Goal: Task Accomplishment & Management: Complete application form

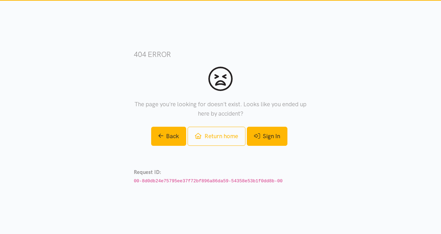
click at [264, 134] on link "Sign In" at bounding box center [267, 136] width 41 height 19
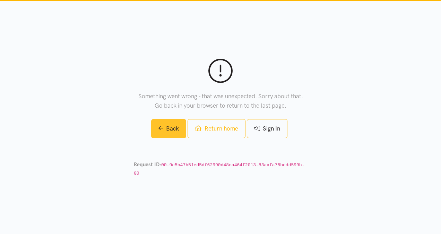
click at [175, 130] on link "Back" at bounding box center [168, 128] width 35 height 19
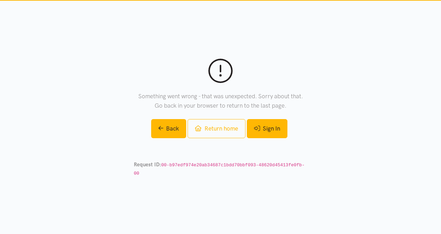
click at [271, 131] on link "Sign In" at bounding box center [267, 128] width 41 height 19
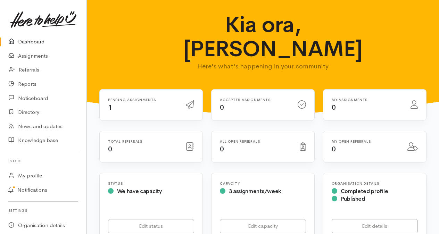
click at [124, 99] on h6 "Pending assignments" at bounding box center [142, 100] width 69 height 4
click at [109, 105] on span "1" at bounding box center [110, 107] width 4 height 9
click at [190, 102] on icon at bounding box center [190, 104] width 8 height 8
click at [189, 105] on icon at bounding box center [190, 104] width 8 height 8
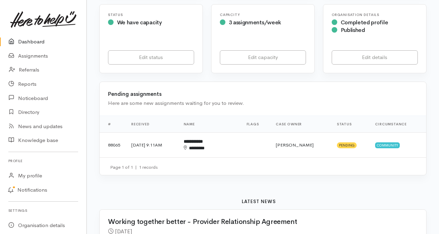
scroll to position [173, 0]
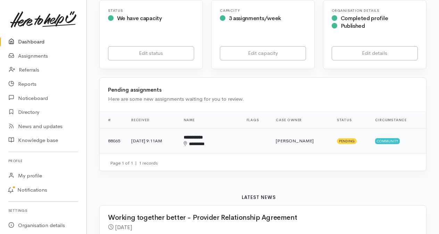
click at [306, 138] on td "[PERSON_NAME]" at bounding box center [300, 140] width 61 height 25
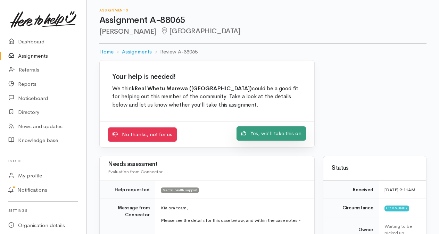
click at [274, 134] on link "Yes, we'll take this on" at bounding box center [270, 133] width 69 height 14
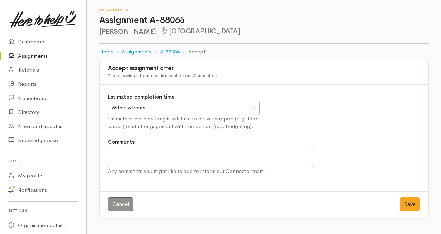
click at [151, 153] on textarea "Comments" at bounding box center [210, 157] width 205 height 22
click at [202, 112] on div "Within 8 hours Within 8 hours" at bounding box center [184, 108] width 152 height 14
type textarea "Thank you we will contact the whanau in the next few days"
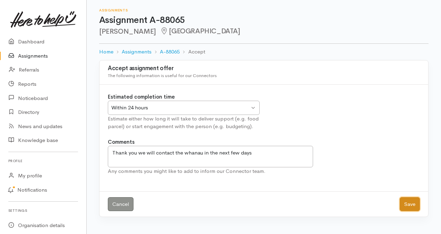
click at [411, 202] on button "Save" at bounding box center [410, 204] width 20 height 14
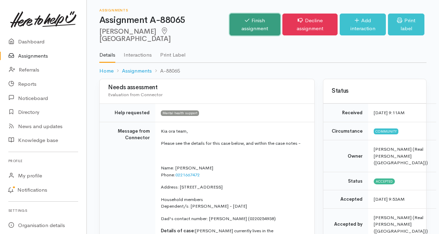
click at [242, 22] on link "Finish assignment" at bounding box center [254, 25] width 51 height 22
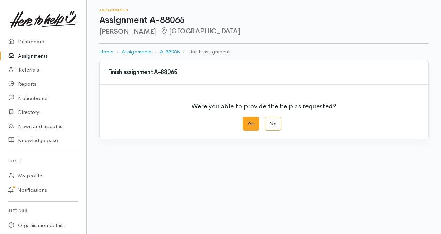
click at [253, 122] on label "Yes" at bounding box center [251, 124] width 17 height 14
click at [247, 121] on input "Yes" at bounding box center [245, 119] width 5 height 5
radio input "true"
click at [36, 169] on link "My profile" at bounding box center [43, 176] width 86 height 14
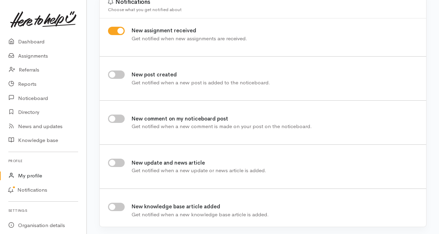
scroll to position [53, 0]
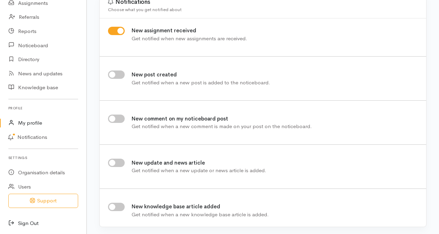
click at [25, 225] on link "Sign Out" at bounding box center [43, 223] width 86 height 14
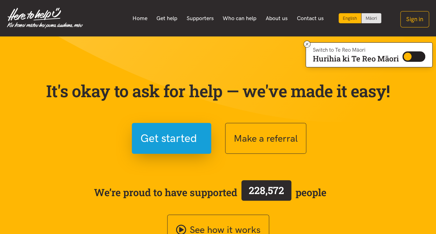
click at [179, 181] on span "We’re proud to have supported 228,572 people" at bounding box center [210, 192] width 232 height 27
